Goal: Information Seeking & Learning: Learn about a topic

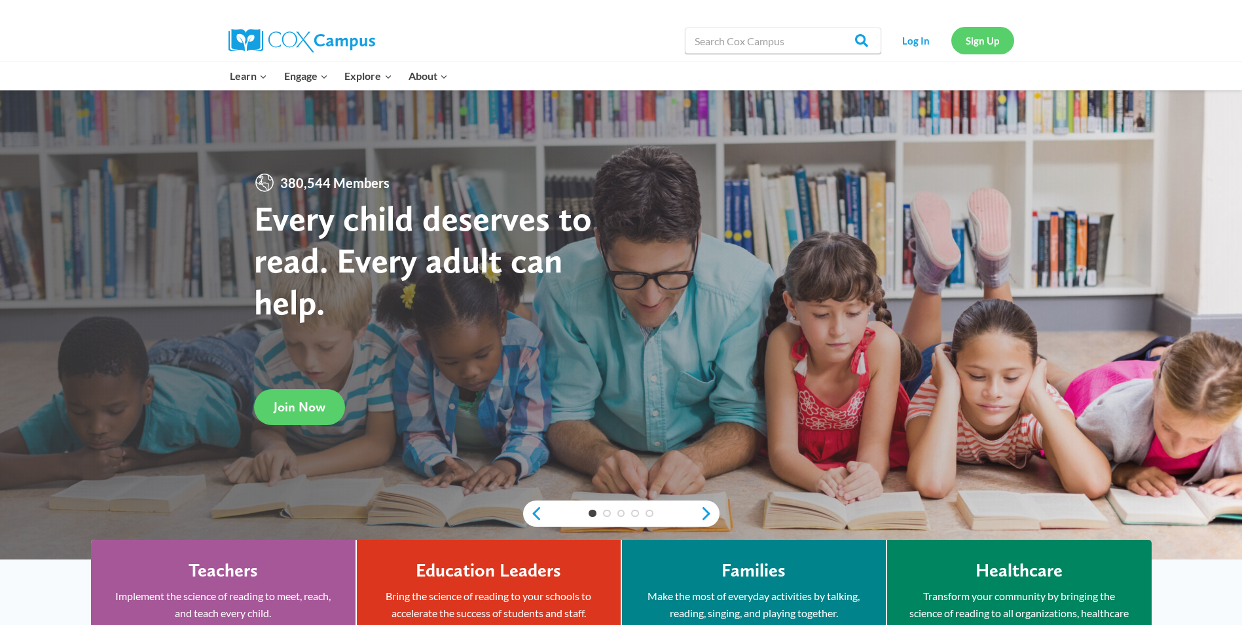
click at [979, 39] on link "Sign Up" at bounding box center [983, 40] width 63 height 27
click at [925, 42] on link "Log In" at bounding box center [916, 40] width 57 height 27
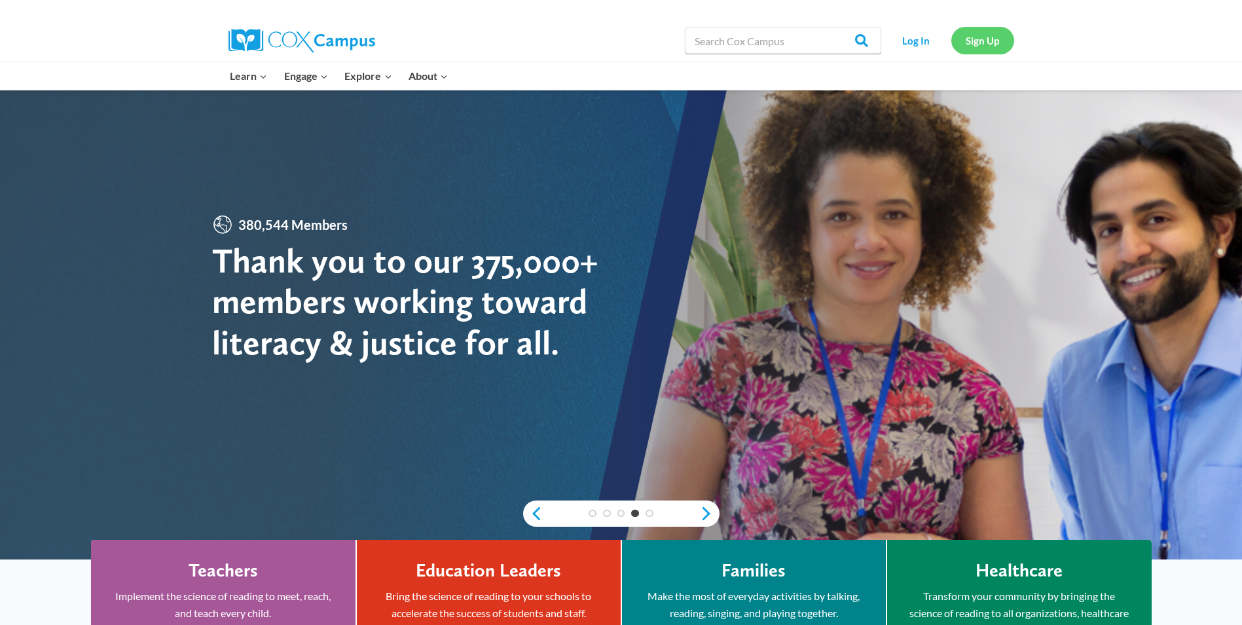
click at [988, 41] on link "Sign Up" at bounding box center [983, 40] width 63 height 27
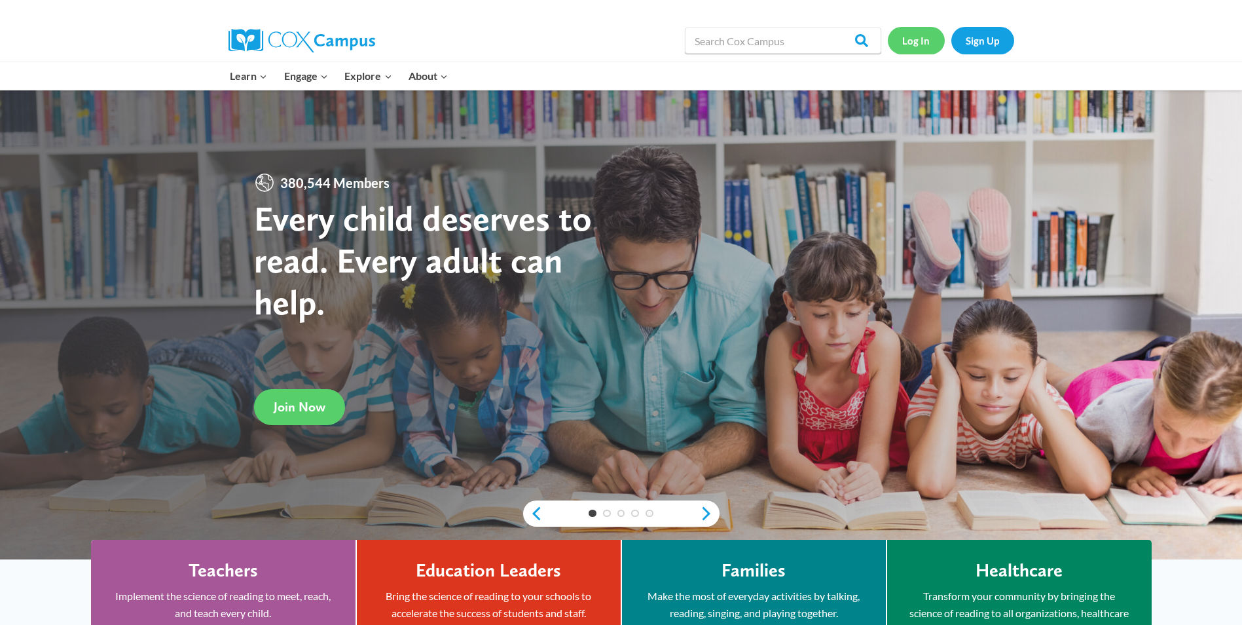
click at [914, 43] on link "Log In" at bounding box center [916, 40] width 57 height 27
click at [919, 42] on link "Log In" at bounding box center [916, 40] width 57 height 27
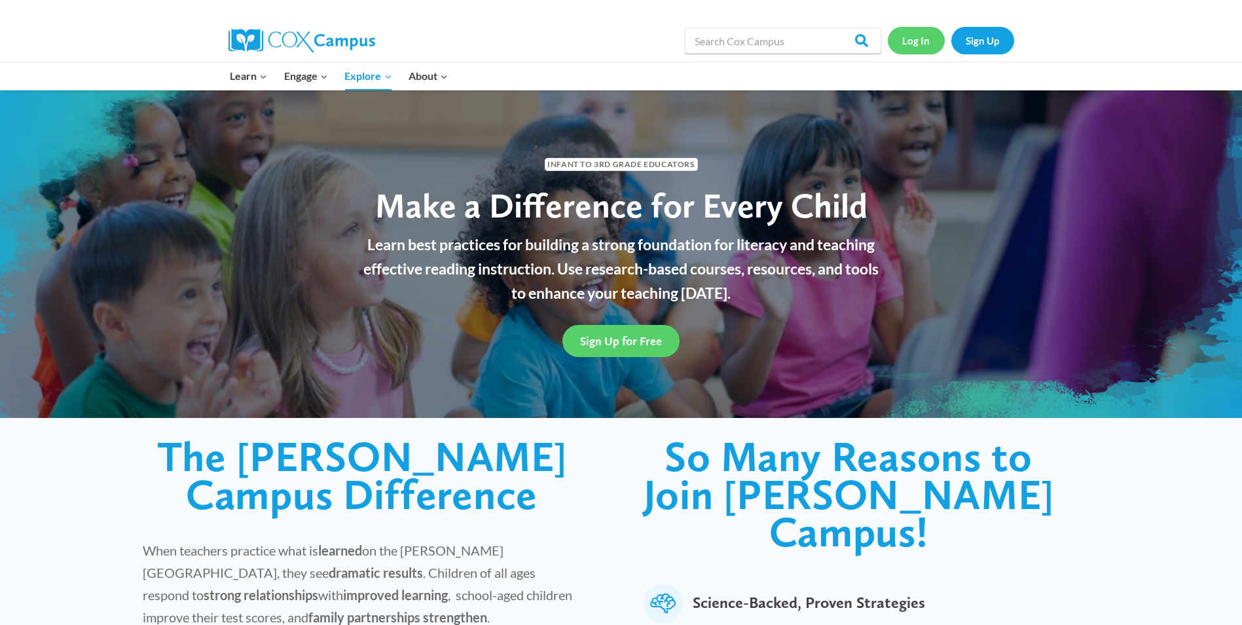
click at [923, 44] on link "Log In" at bounding box center [916, 40] width 57 height 27
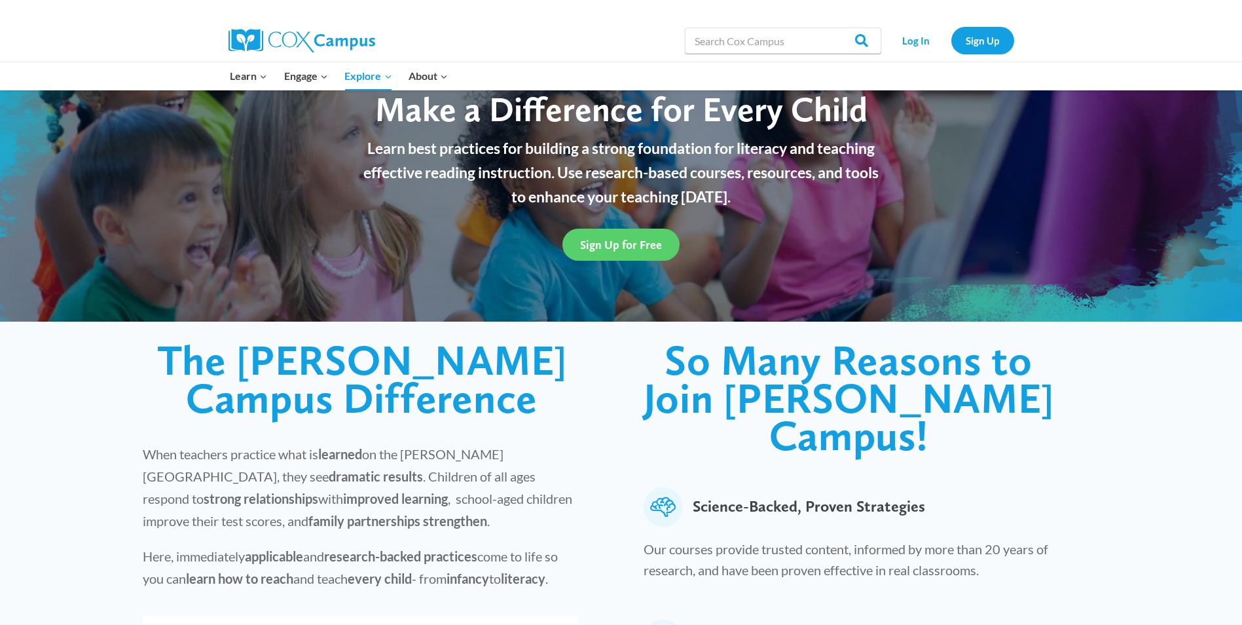
scroll to position [61, 0]
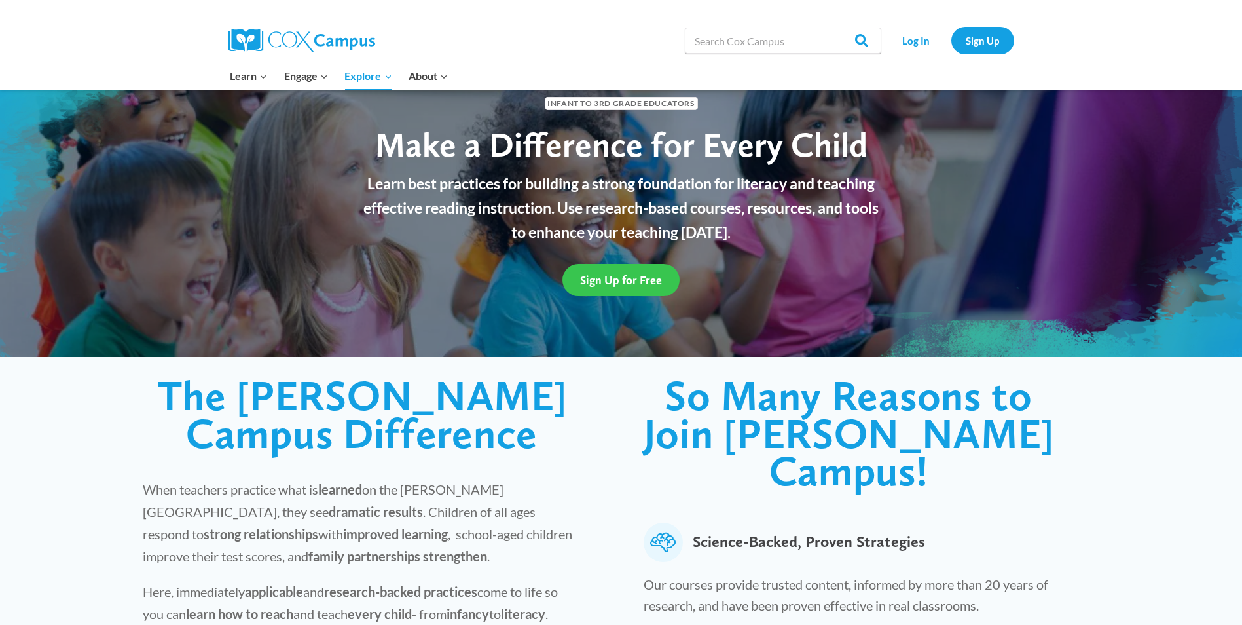
click at [629, 281] on span "Sign Up for Free" at bounding box center [621, 280] width 82 height 14
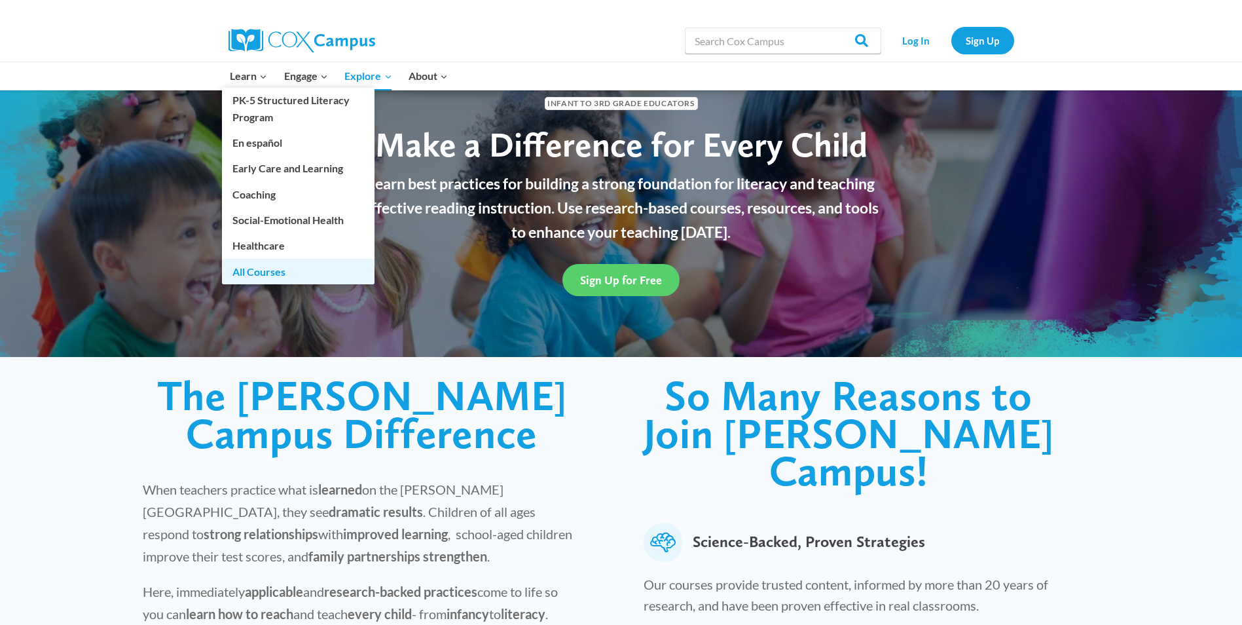
click at [274, 275] on link "All Courses" at bounding box center [298, 271] width 153 height 25
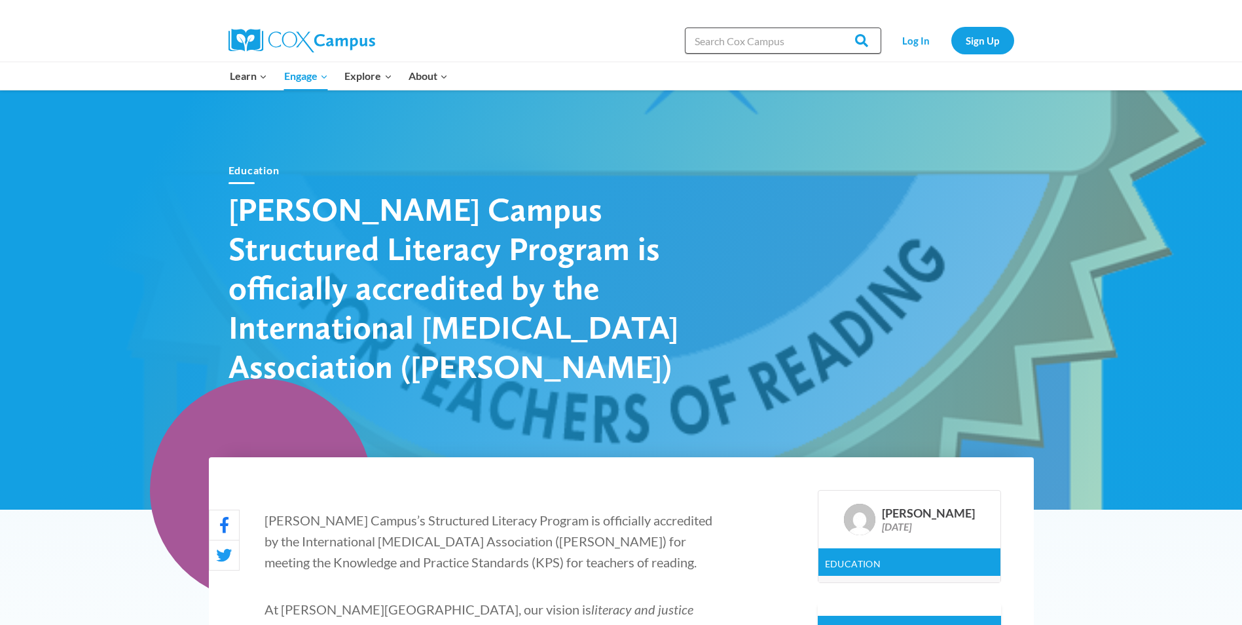
click at [734, 41] on input "Search in [URL][DOMAIN_NAME]" at bounding box center [783, 41] width 196 height 26
type input "l"
type input "Language and literacy"
click at [867, 41] on input "Search" at bounding box center [855, 41] width 51 height 26
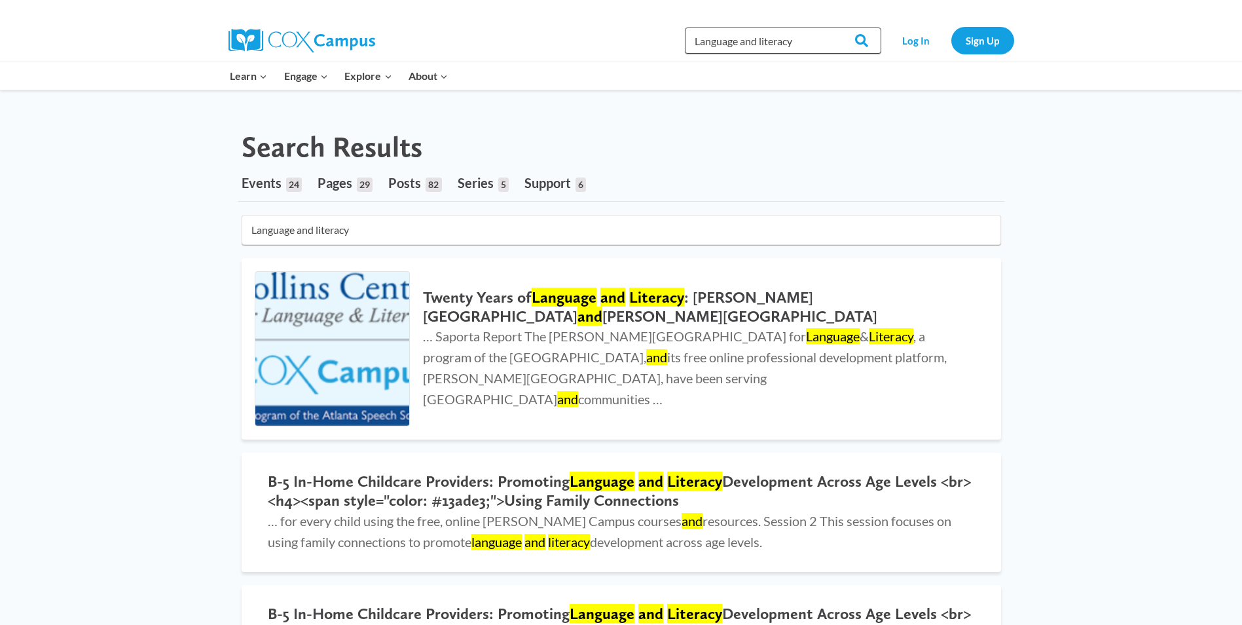
click at [811, 42] on input "Language and literacy" at bounding box center [783, 41] width 196 height 26
click at [834, 44] on input "Search" at bounding box center [855, 41] width 51 height 26
click at [814, 43] on input "Language and literacy" at bounding box center [783, 41] width 196 height 26
type input "Language and litera"
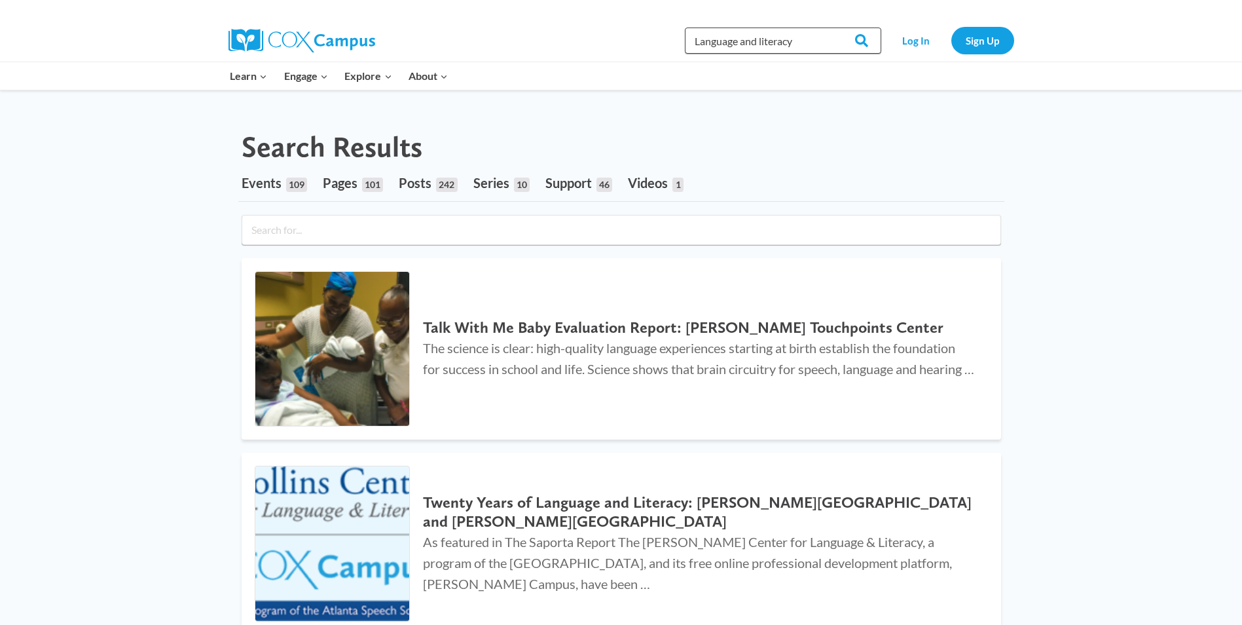
click at [796, 43] on input "Language and literacy" at bounding box center [783, 41] width 196 height 26
type input "L"
type input "Language and literacy"
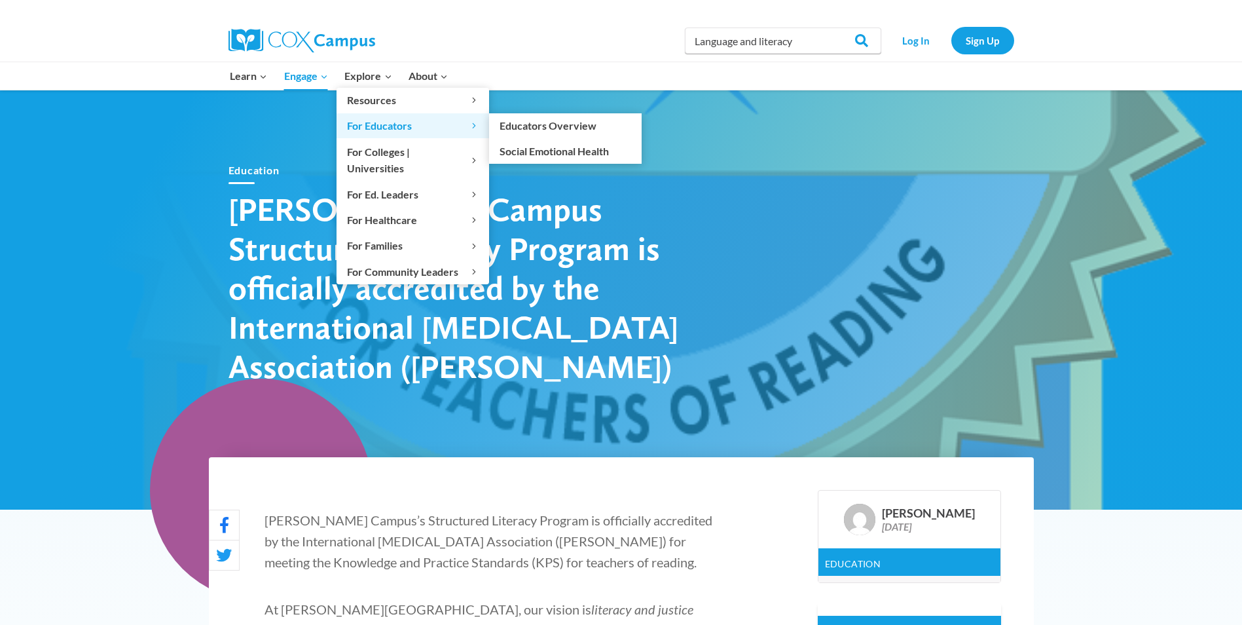
click at [393, 126] on span "For Educators Expand" at bounding box center [413, 125] width 132 height 17
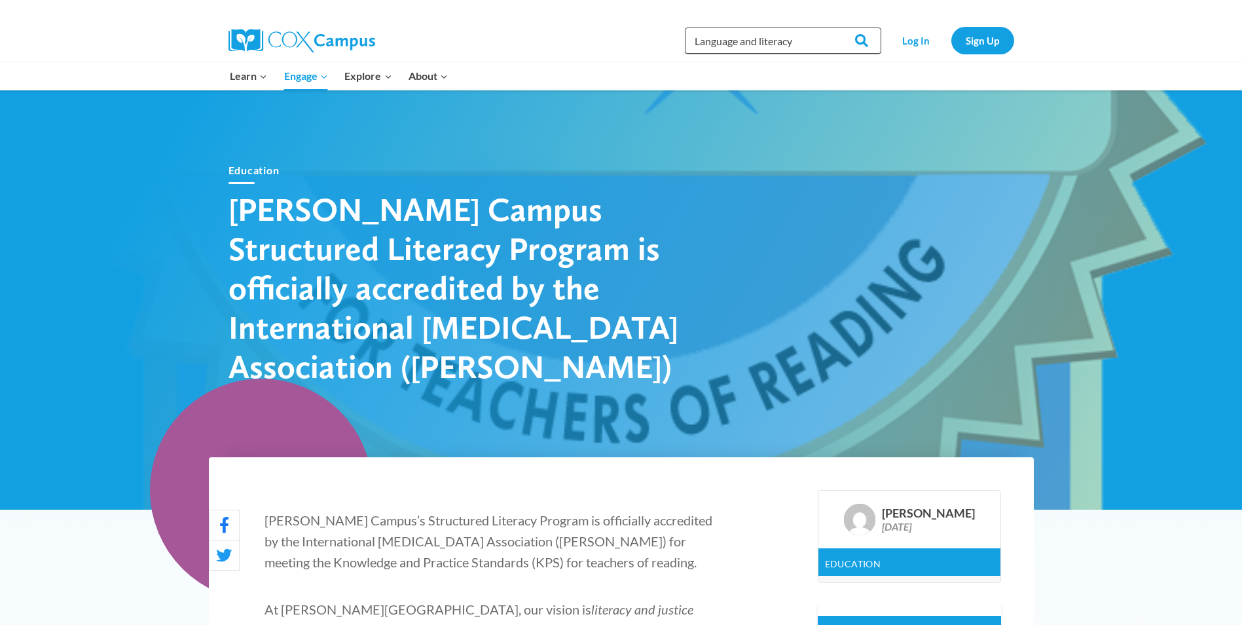
click at [805, 45] on input "Language and literacy" at bounding box center [783, 41] width 196 height 26
click at [834, 39] on input "Search" at bounding box center [855, 41] width 51 height 26
click at [803, 45] on input "Language and literacy" at bounding box center [783, 41] width 196 height 26
click at [840, 43] on input "Search" at bounding box center [855, 41] width 51 height 26
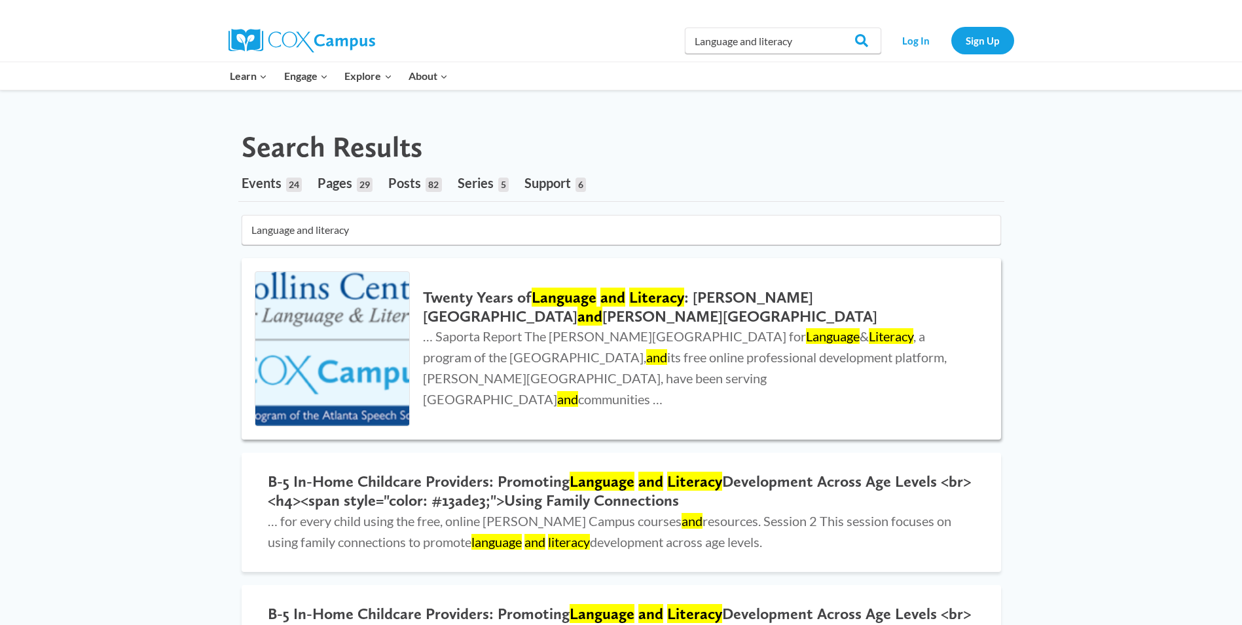
click at [735, 318] on h2 "Twenty Years of Language and Literacy : [PERSON_NAME][GEOGRAPHIC_DATA] and [PER…" at bounding box center [698, 307] width 551 height 38
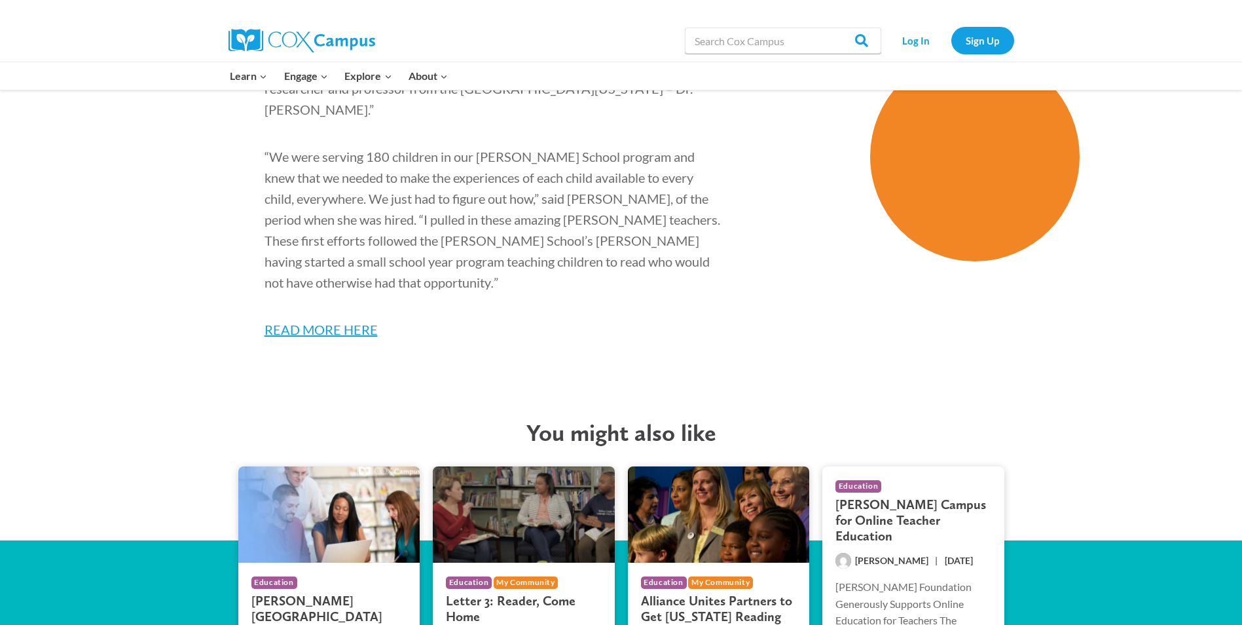
scroll to position [1860, 0]
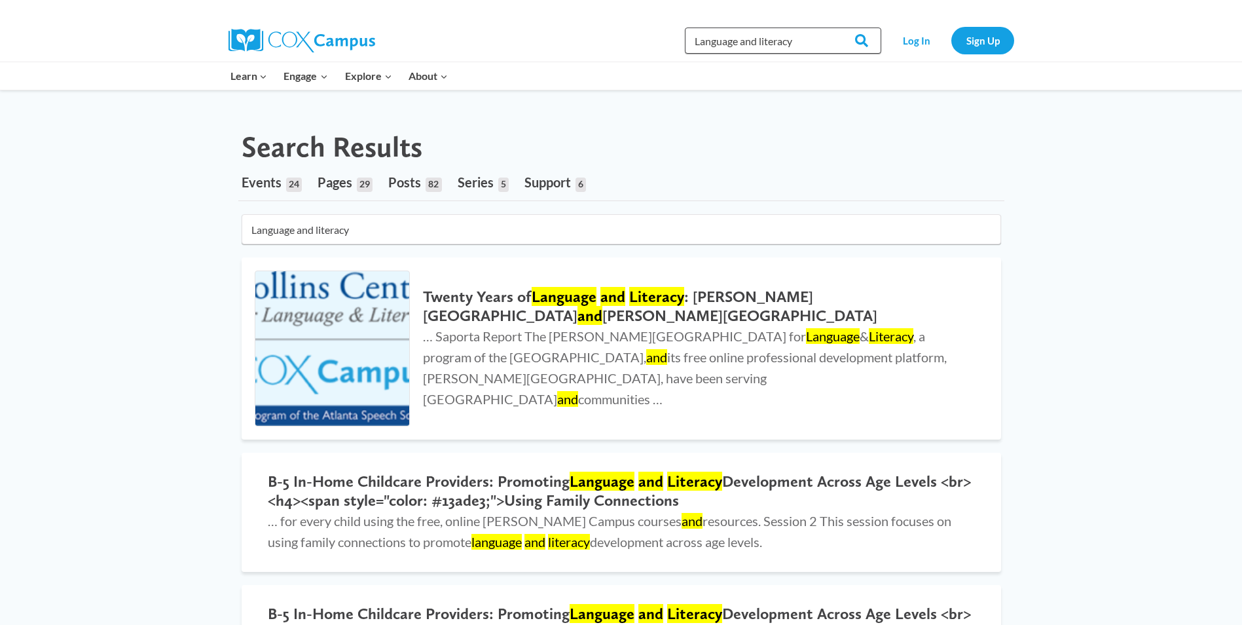
click at [809, 40] on input "Language and literacy" at bounding box center [783, 41] width 196 height 26
type input "L"
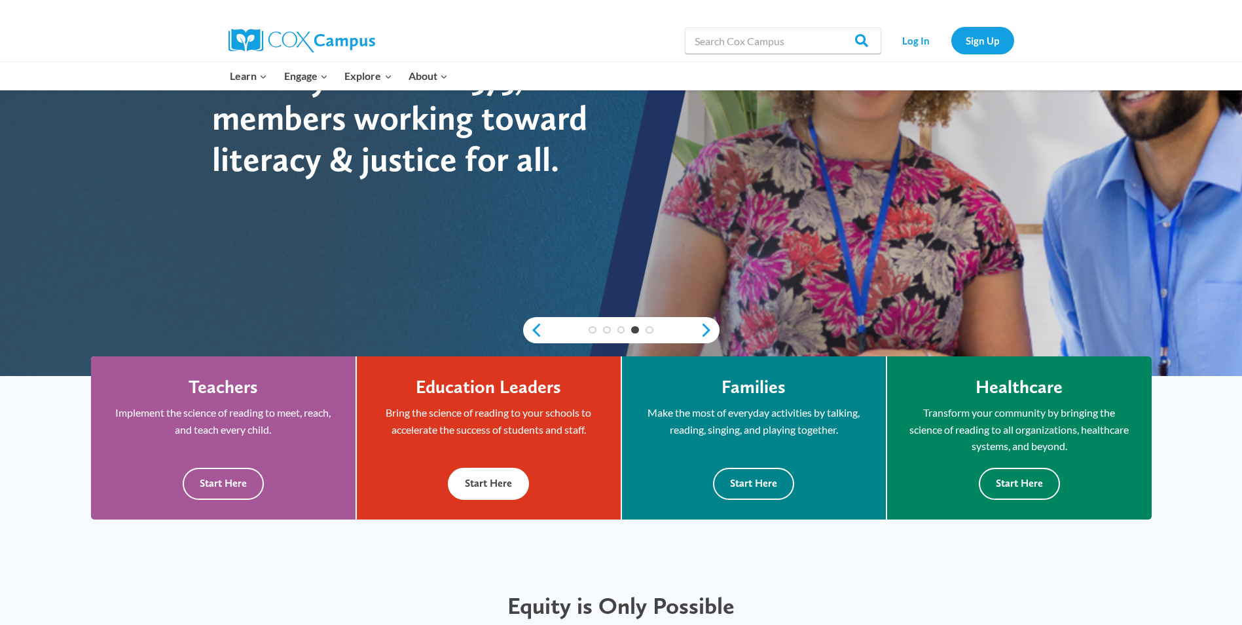
click at [496, 484] on button "Start Here" at bounding box center [488, 484] width 81 height 32
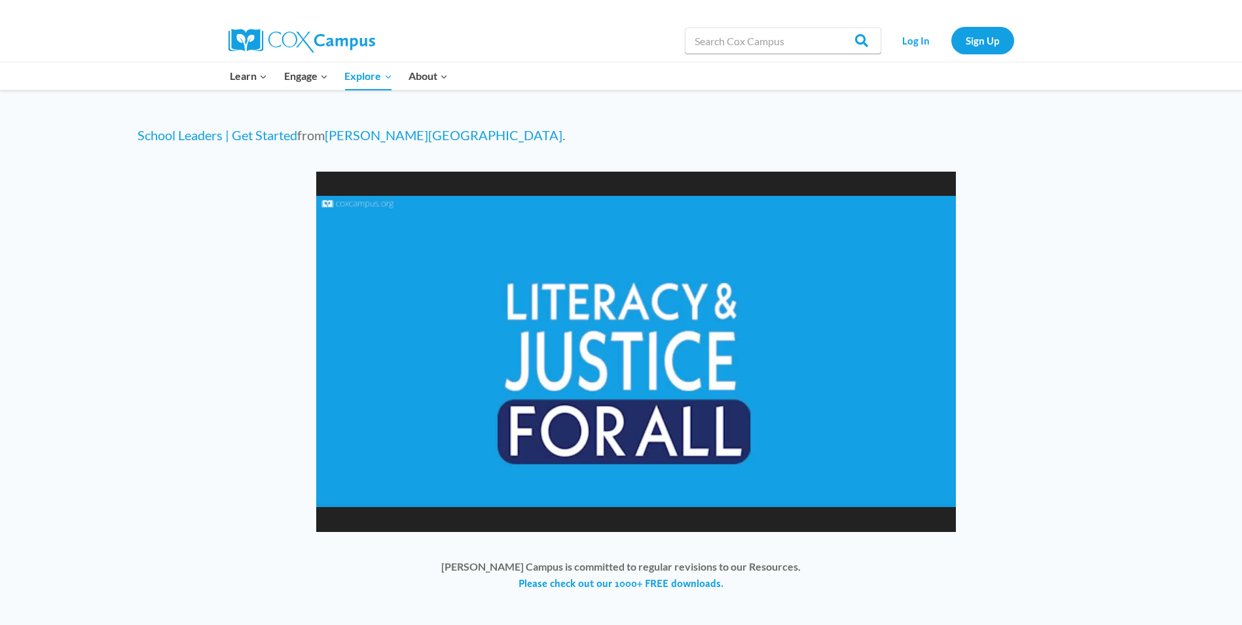
scroll to position [882, 0]
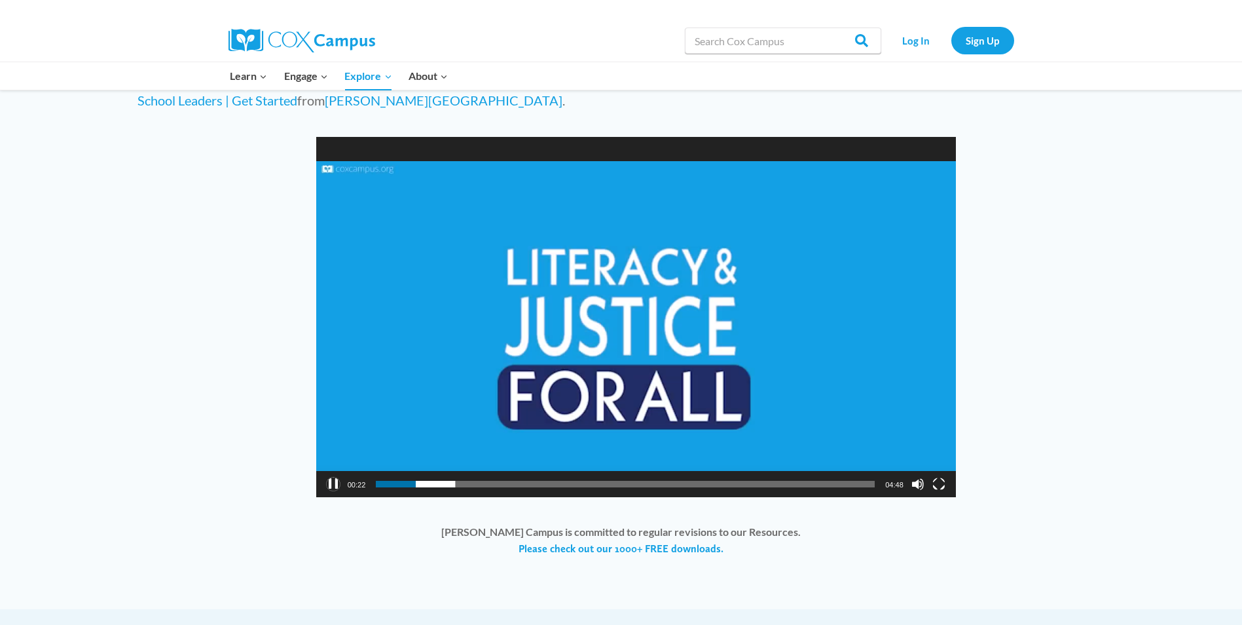
click at [331, 485] on button "Pause" at bounding box center [333, 483] width 13 height 13
click at [689, 549] on link "Please check out our 1000+ FREE downloads." at bounding box center [621, 549] width 205 height 14
click at [369, 105] on link "[PERSON_NAME][GEOGRAPHIC_DATA]" at bounding box center [444, 100] width 238 height 16
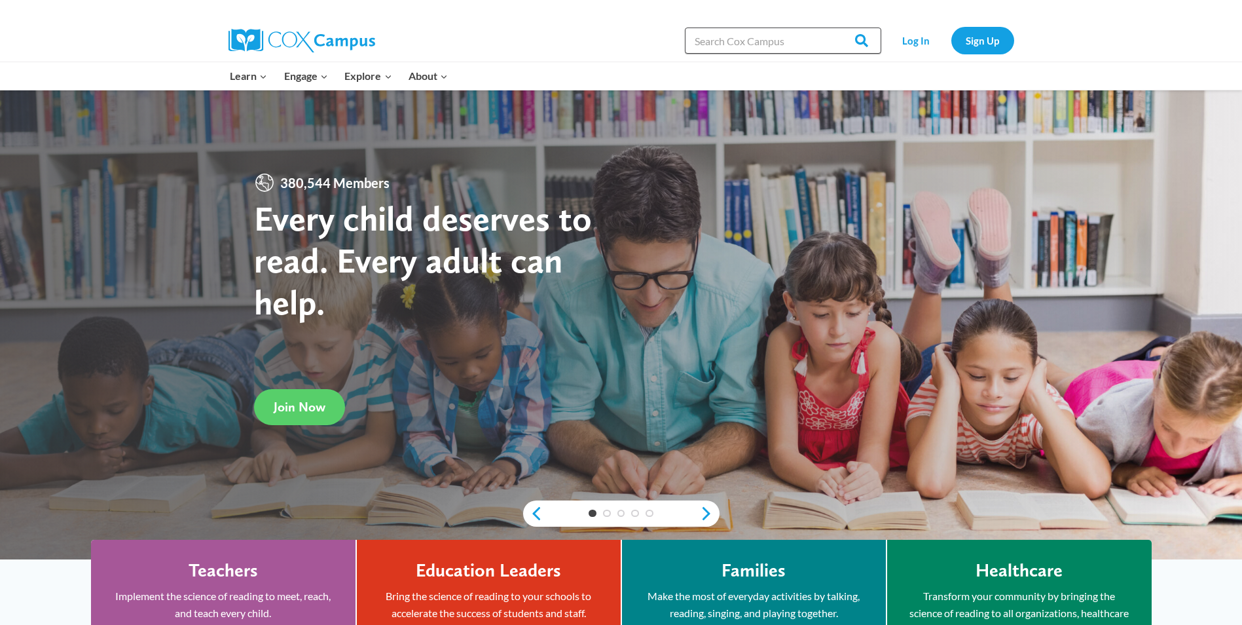
click at [722, 42] on input "Search in [URL][DOMAIN_NAME]" at bounding box center [783, 41] width 196 height 26
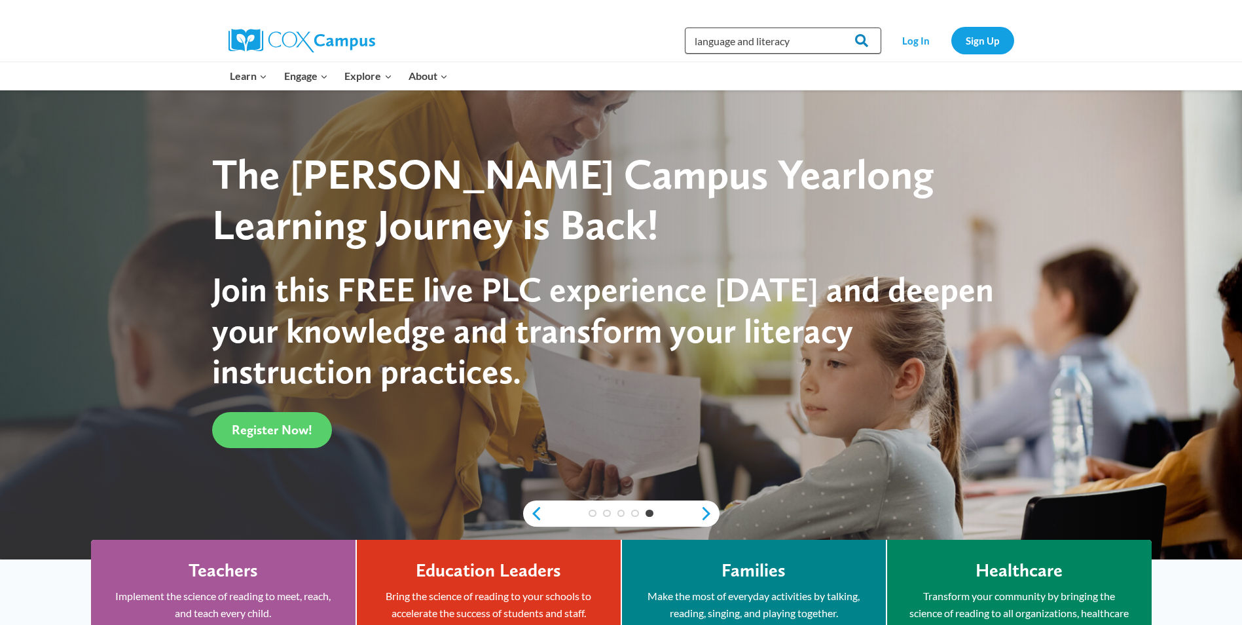
type input "language and literacy"
click at [864, 39] on input "Search" at bounding box center [855, 41] width 51 height 26
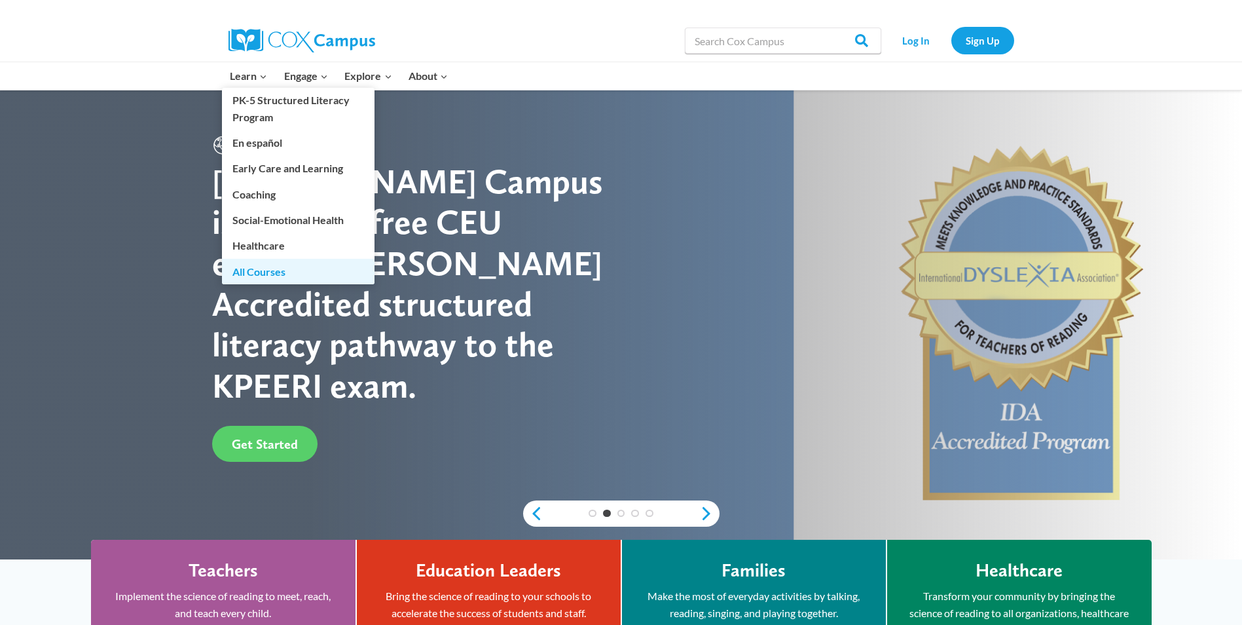
click at [270, 272] on link "All Courses" at bounding box center [298, 271] width 153 height 25
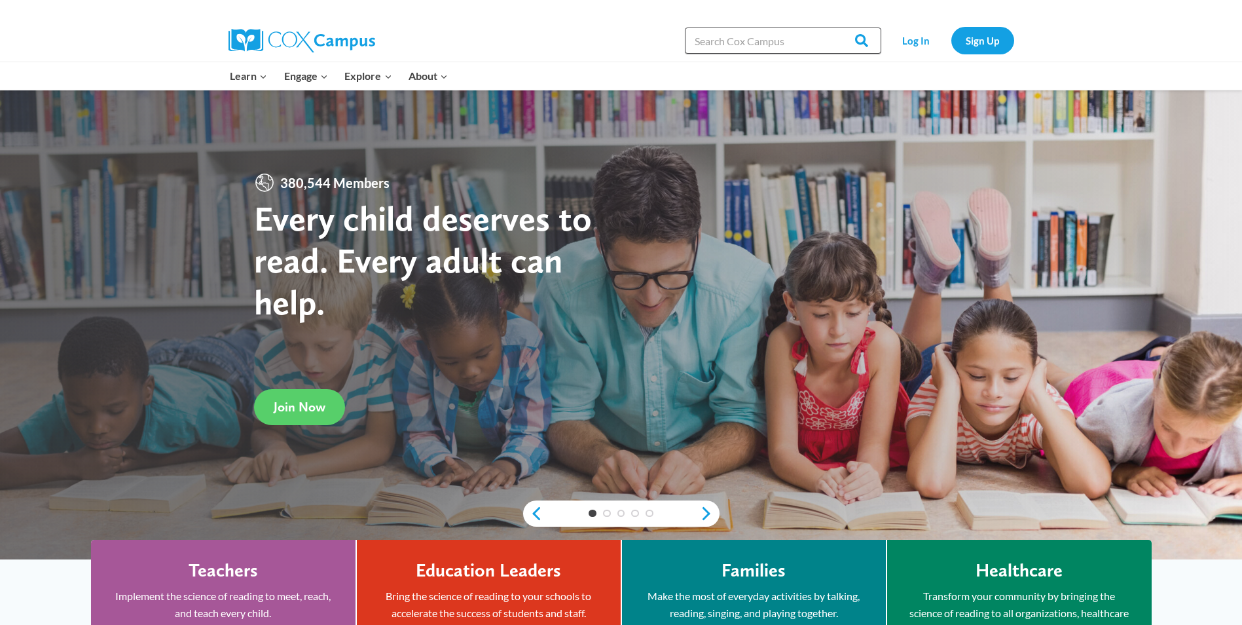
click at [762, 42] on input "Search in [URL][DOMAIN_NAME]" at bounding box center [783, 41] width 196 height 26
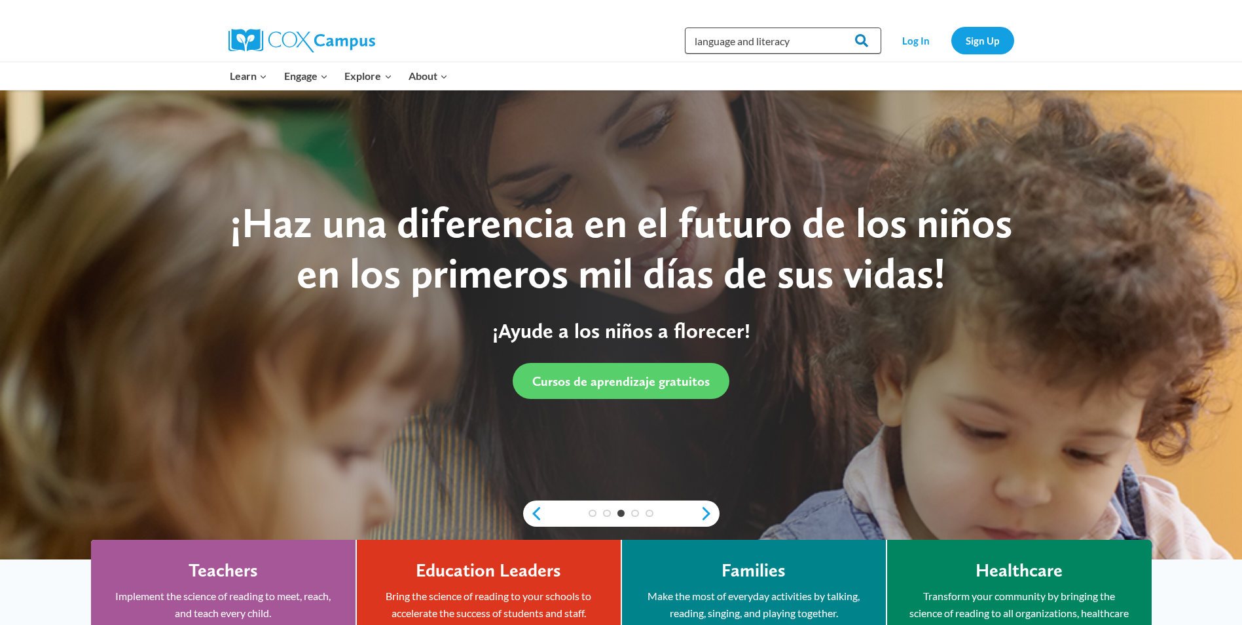
type input "language and literacy"
click at [862, 41] on input "Search" at bounding box center [855, 41] width 51 height 26
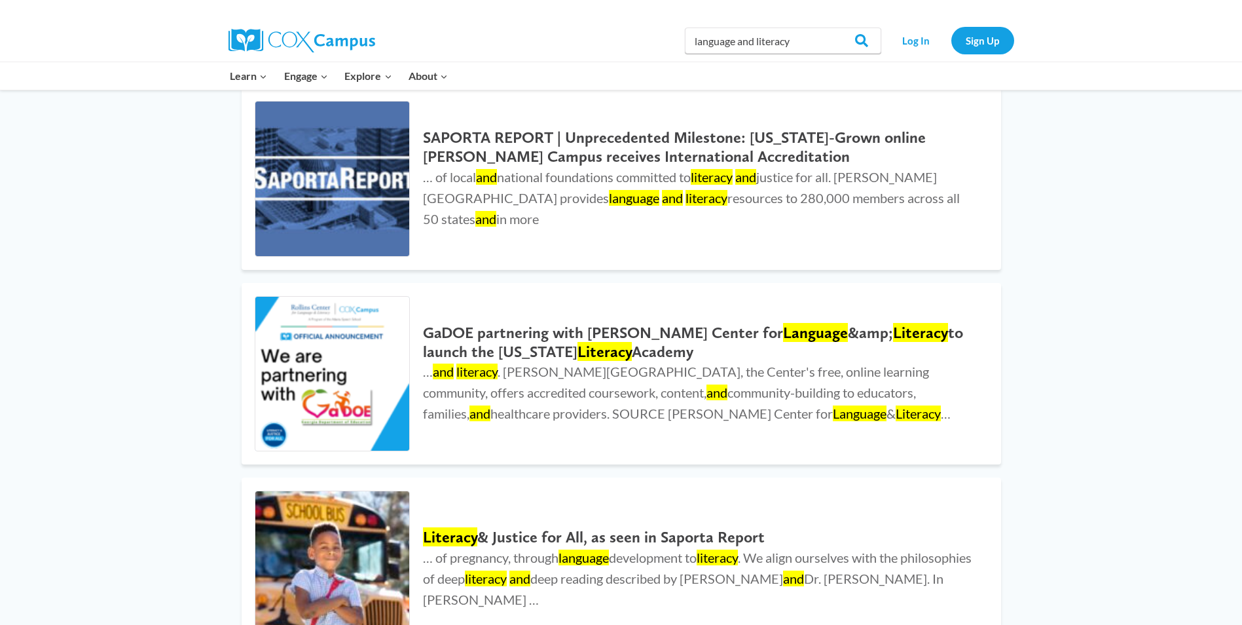
scroll to position [1249, 0]
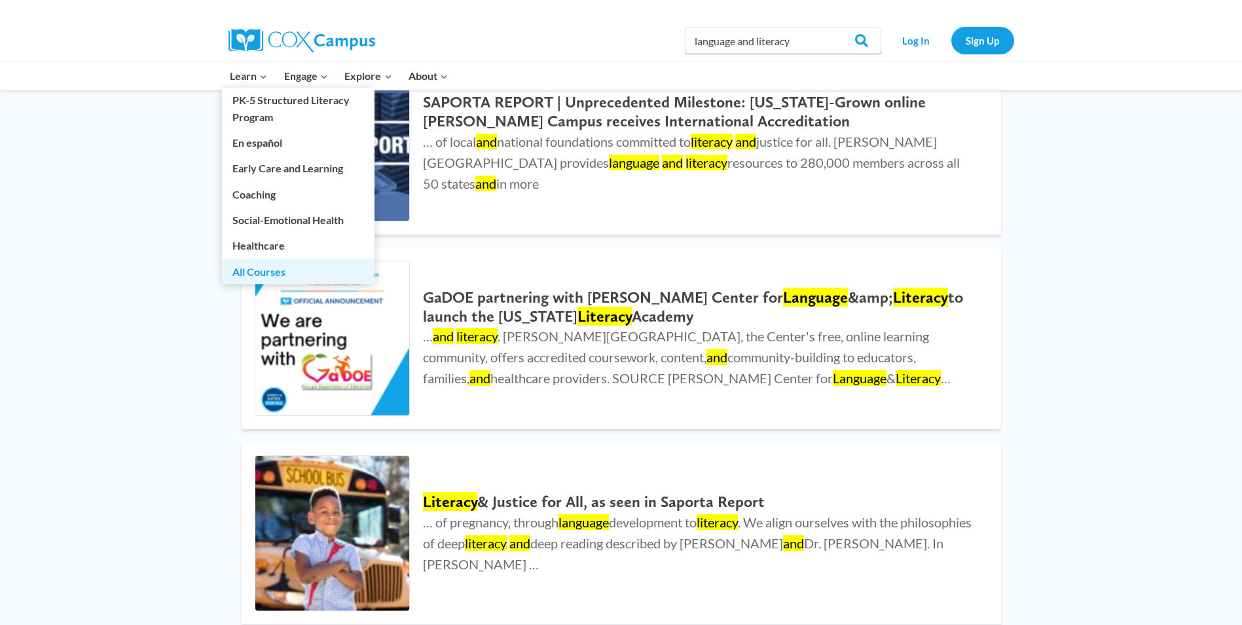
click at [247, 270] on link "All Courses" at bounding box center [298, 271] width 153 height 25
